Goal: Check status: Check status

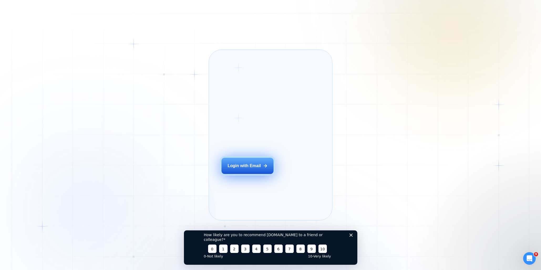
click at [249, 169] on div "Login with Email" at bounding box center [243, 166] width 33 height 6
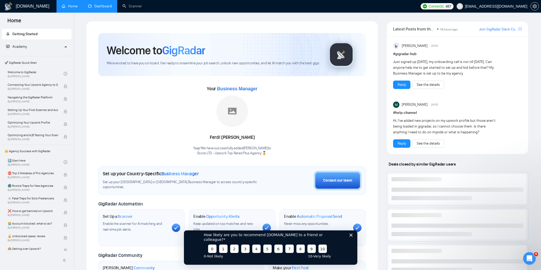
click at [97, 8] on link "Dashboard" at bounding box center [100, 6] width 24 height 4
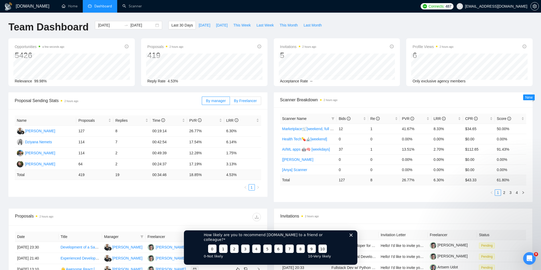
click at [237, 102] on span "By Freelancer" at bounding box center [245, 101] width 23 height 4
click at [230, 102] on input "By Freelancer" at bounding box center [230, 102] width 0 height 0
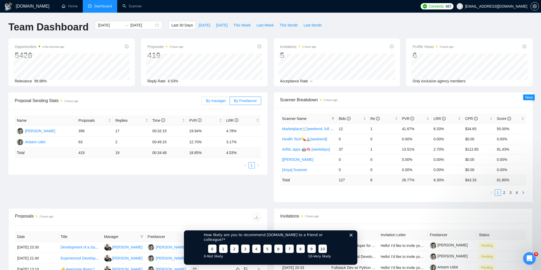
click at [218, 102] on span "By manager" at bounding box center [216, 101] width 20 height 4
click at [202, 102] on input "By manager" at bounding box center [202, 102] width 0 height 0
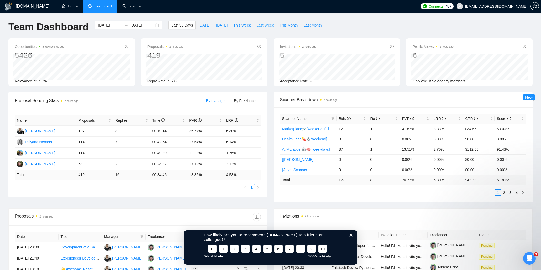
click at [258, 25] on span "Last Week" at bounding box center [264, 25] width 17 height 6
type input "[DATE]"
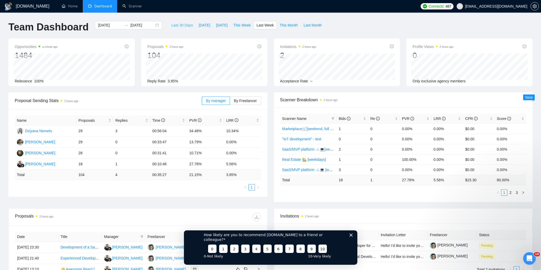
click at [181, 25] on span "Last 30 Days" at bounding box center [182, 25] width 22 height 6
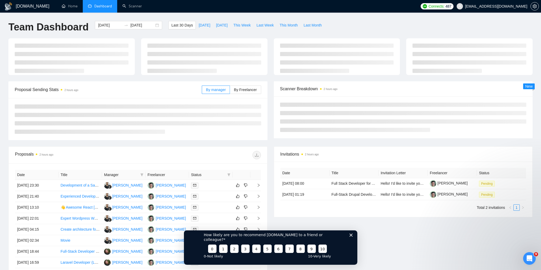
type input "[DATE]"
